Goal: Information Seeking & Learning: Learn about a topic

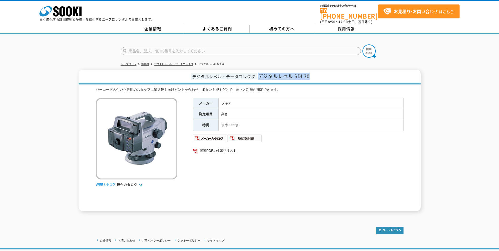
drag, startPoint x: 260, startPoint y: 74, endPoint x: 311, endPoint y: 73, distance: 51.1
click at [311, 73] on h1 "デジタルレベル・データコレクタ デジタルレベル SDL30" at bounding box center [250, 77] width 342 height 15
copy span "デジタルレベル SDL30"
drag, startPoint x: 260, startPoint y: 73, endPoint x: 310, endPoint y: 74, distance: 49.5
click at [310, 74] on span "デジタルレベル SDL30" at bounding box center [284, 76] width 52 height 7
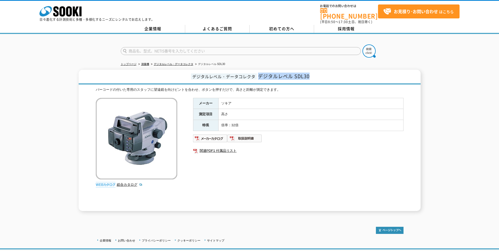
copy span "デジタルレベル SDL30"
